Goal: Task Accomplishment & Management: Manage account settings

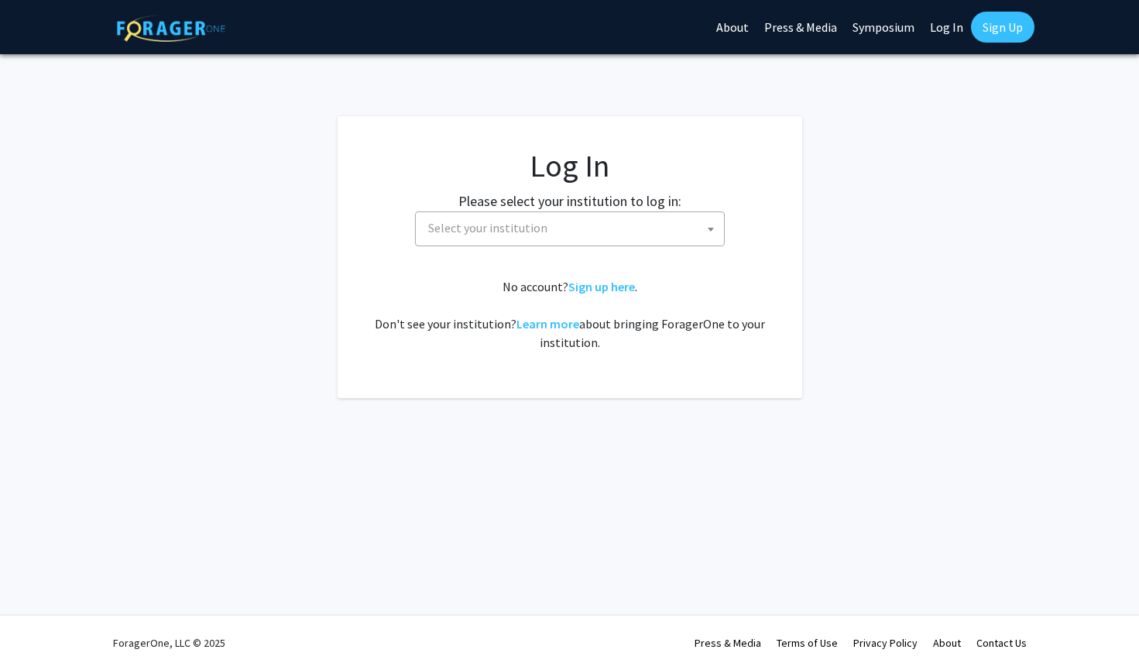
click at [709, 225] on span at bounding box center [710, 229] width 15 height 34
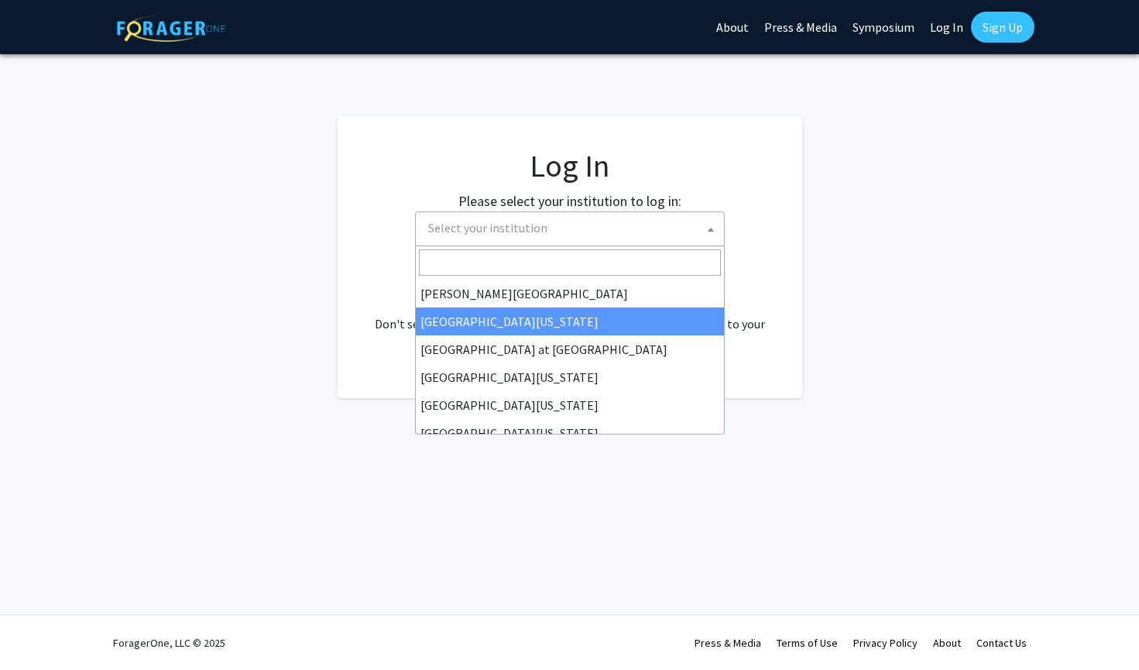
scroll to position [542, 0]
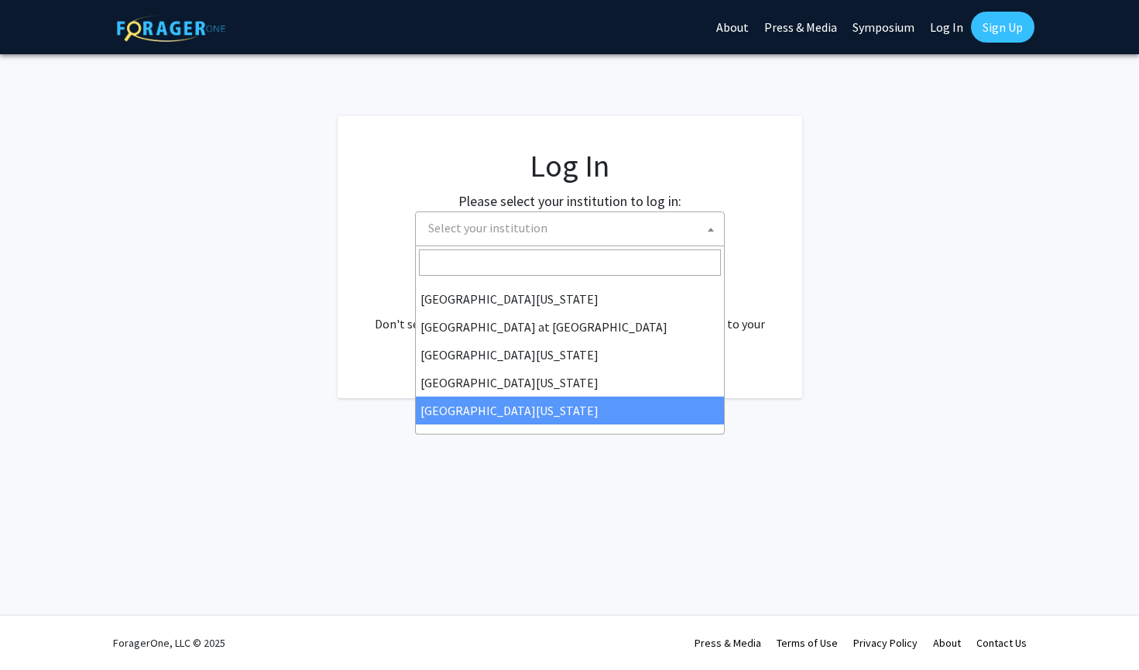
select select "33"
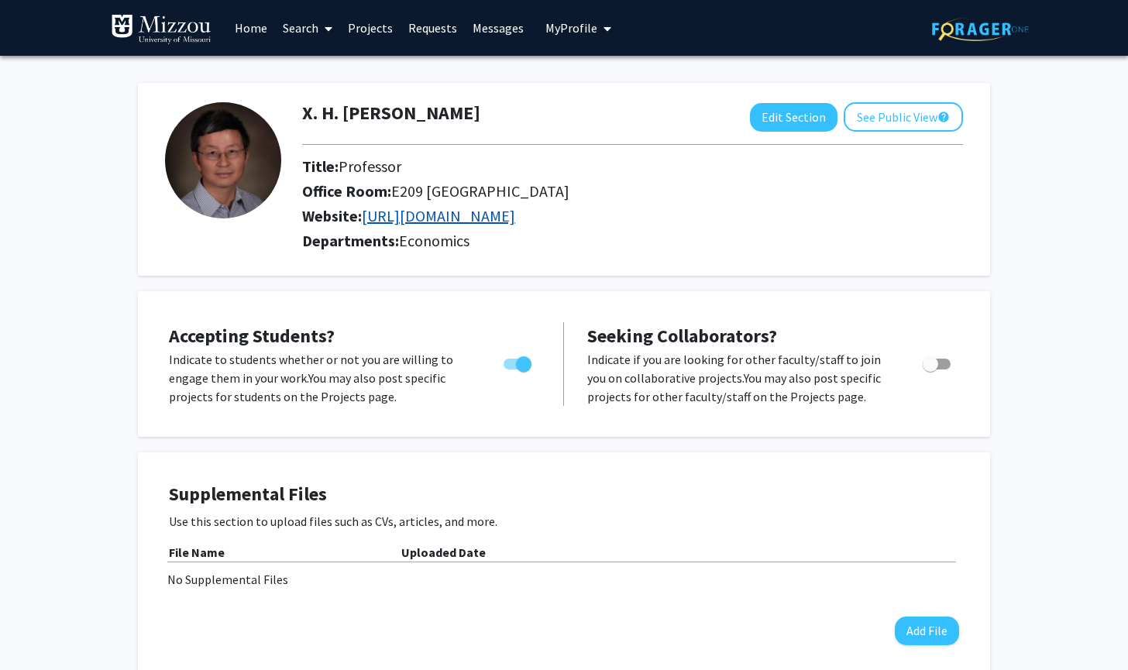
click at [515, 217] on link "[URL][DOMAIN_NAME]" at bounding box center [438, 215] width 153 height 19
click at [886, 114] on button "See Public View help" at bounding box center [902, 116] width 119 height 29
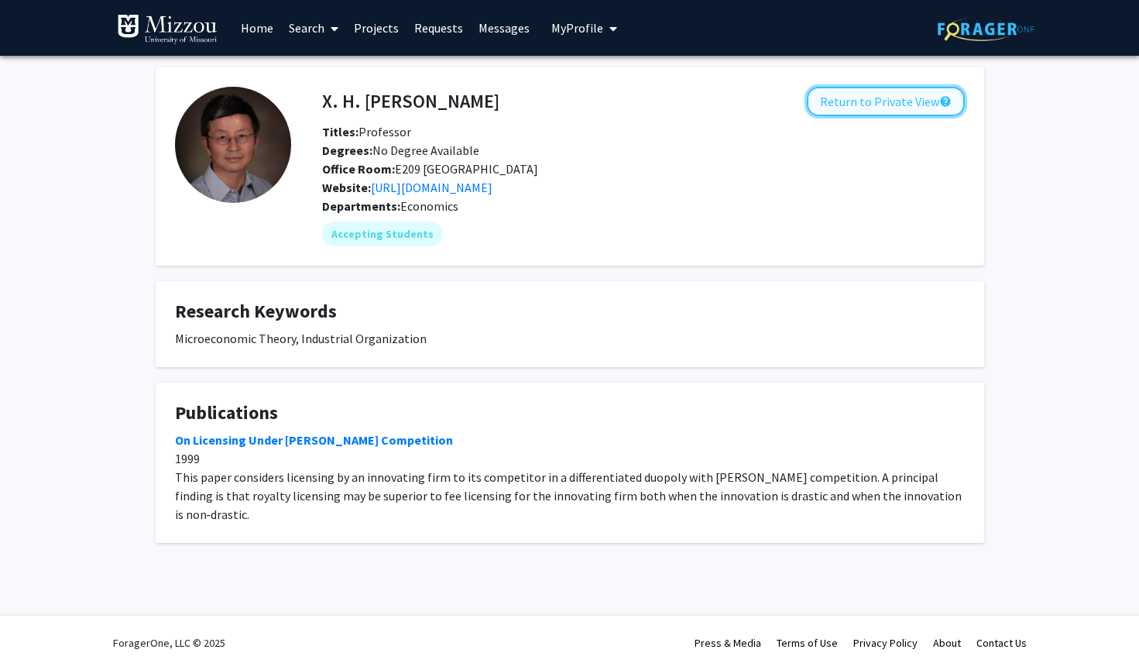
click at [846, 96] on button "Return to Private View help" at bounding box center [886, 101] width 158 height 29
